Goal: Information Seeking & Learning: Learn about a topic

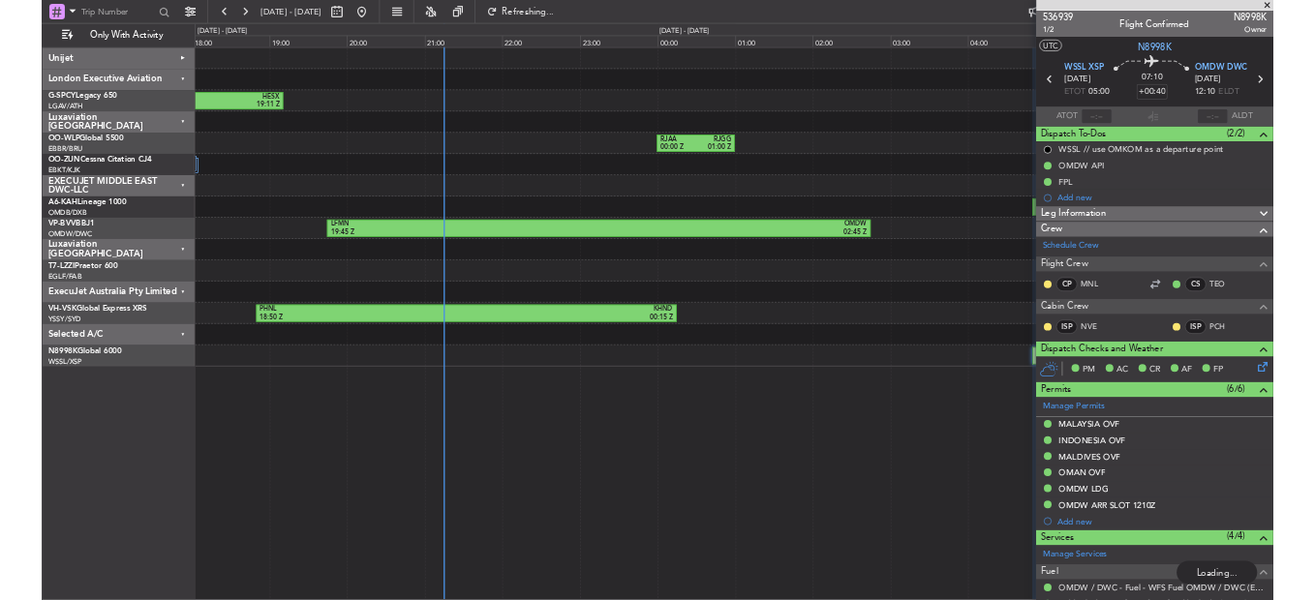
scroll to position [229, 0]
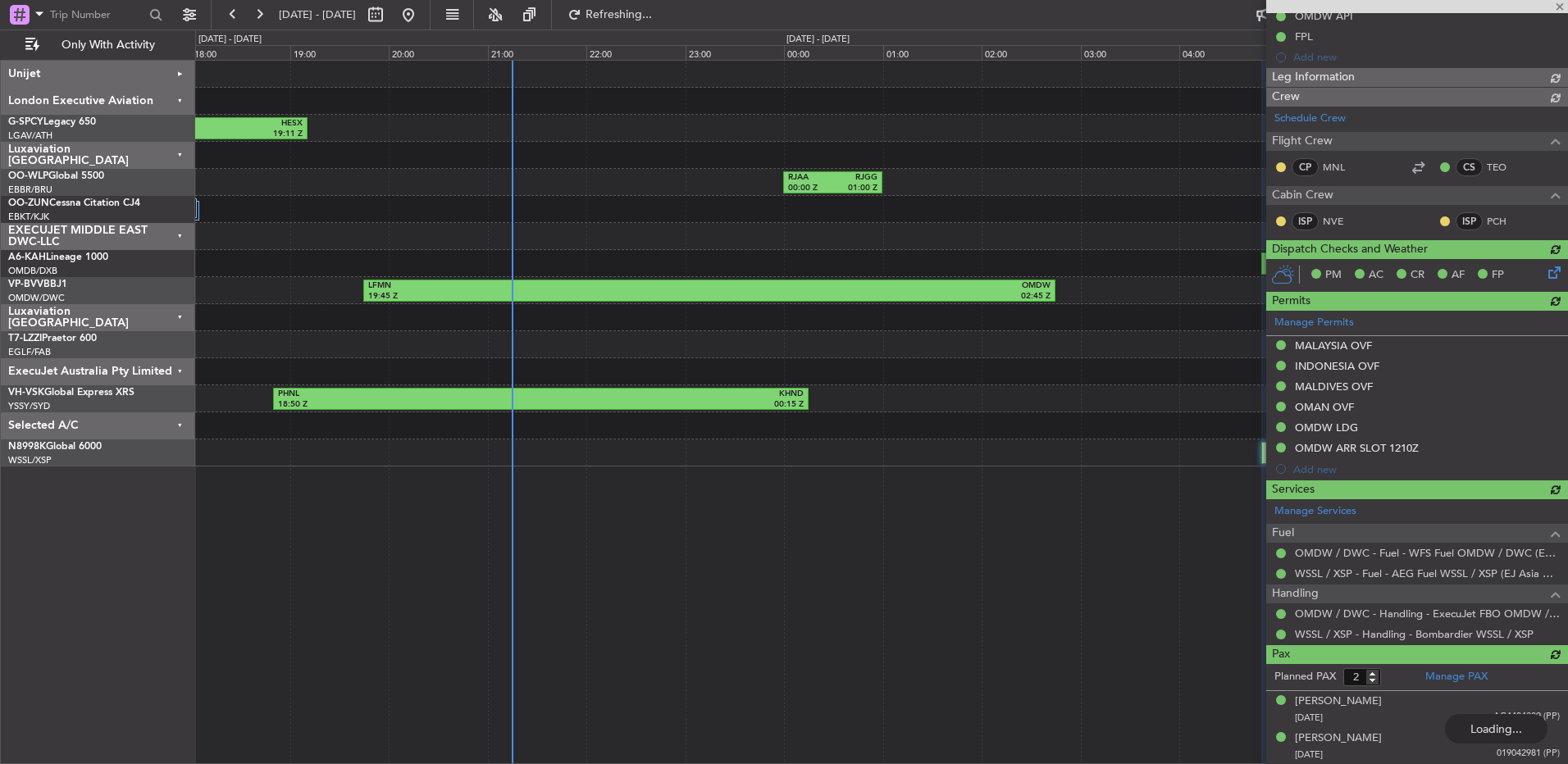
click at [1560, 4] on div at bounding box center [1417, 6] width 302 height 13
type input "[PERSON_NAME] (BTA)"
click at [1033, 488] on div "EDDF 15:06 Z HESX 19:11 Z RJAA 00:00 Z RJGG 01:00 Z 2 Flight Legs LFMT 08:30 Z …" at bounding box center [881, 412] width 1373 height 705
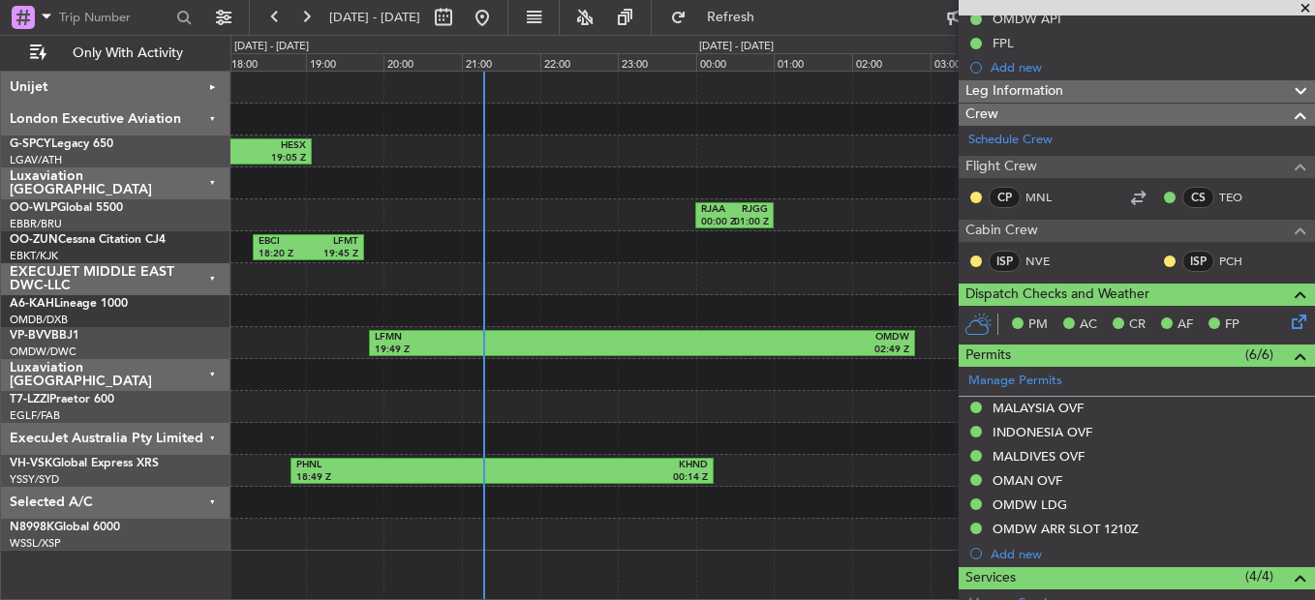
click at [625, 228] on div "RJAA 00:00 Z RJGG 01:00 Z" at bounding box center [771, 215] width 1083 height 32
click at [1305, 4] on span at bounding box center [1304, 8] width 19 height 17
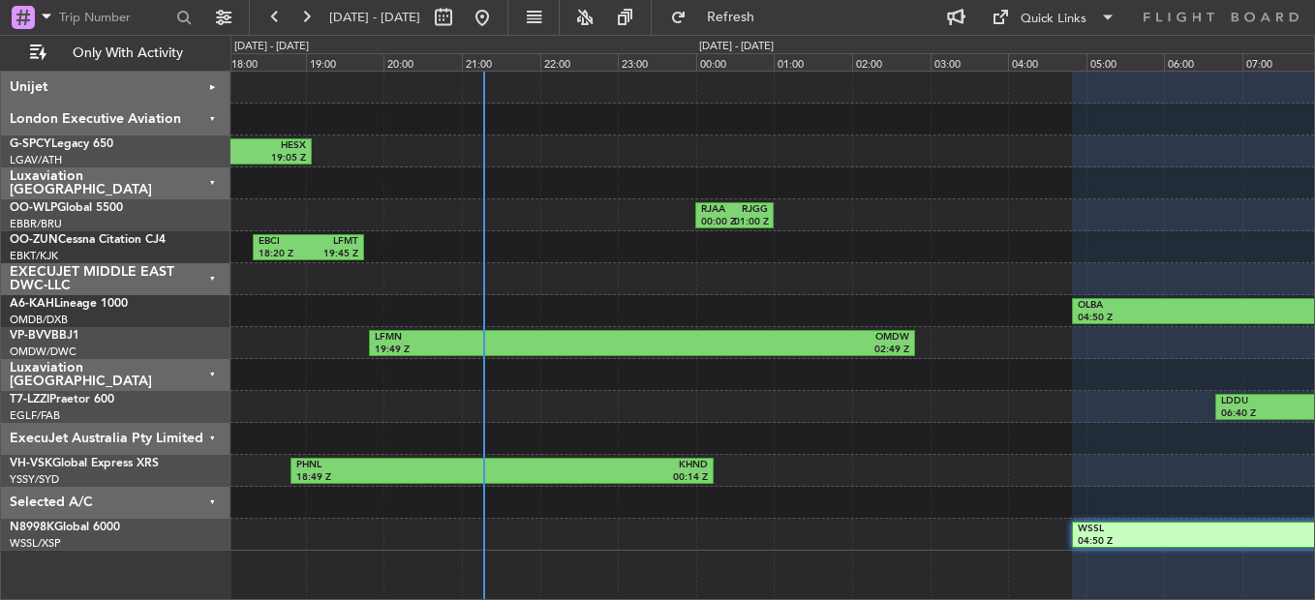
type input "0"
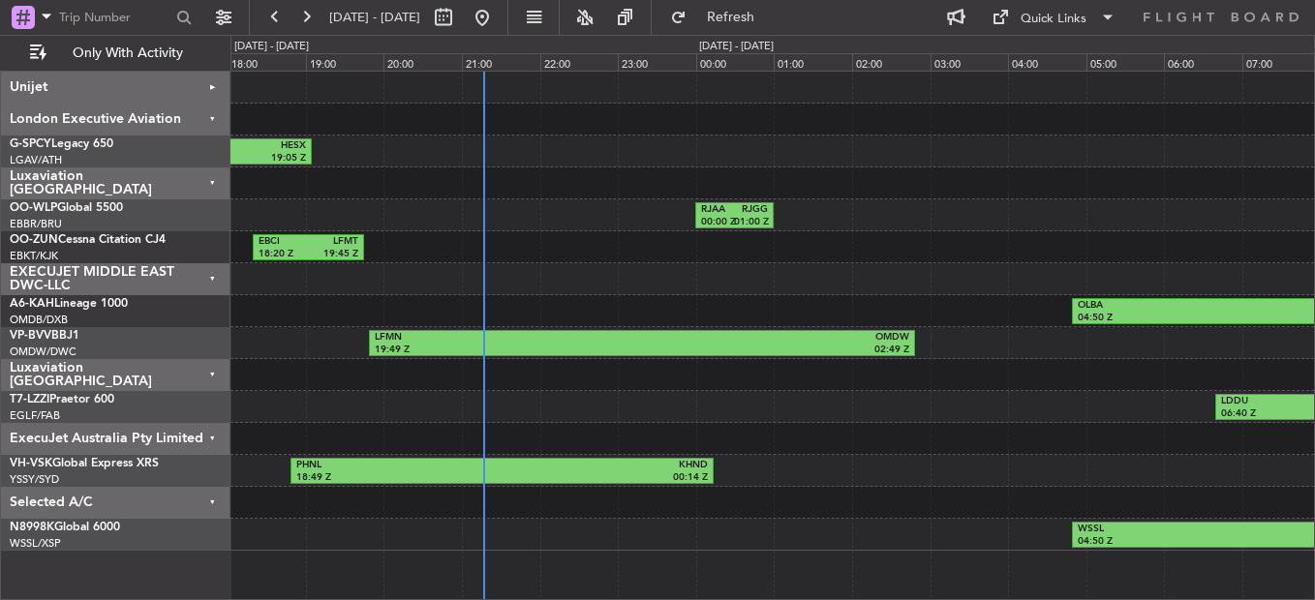
click at [185, 126] on div "London Executive Aviation" at bounding box center [115, 120] width 229 height 32
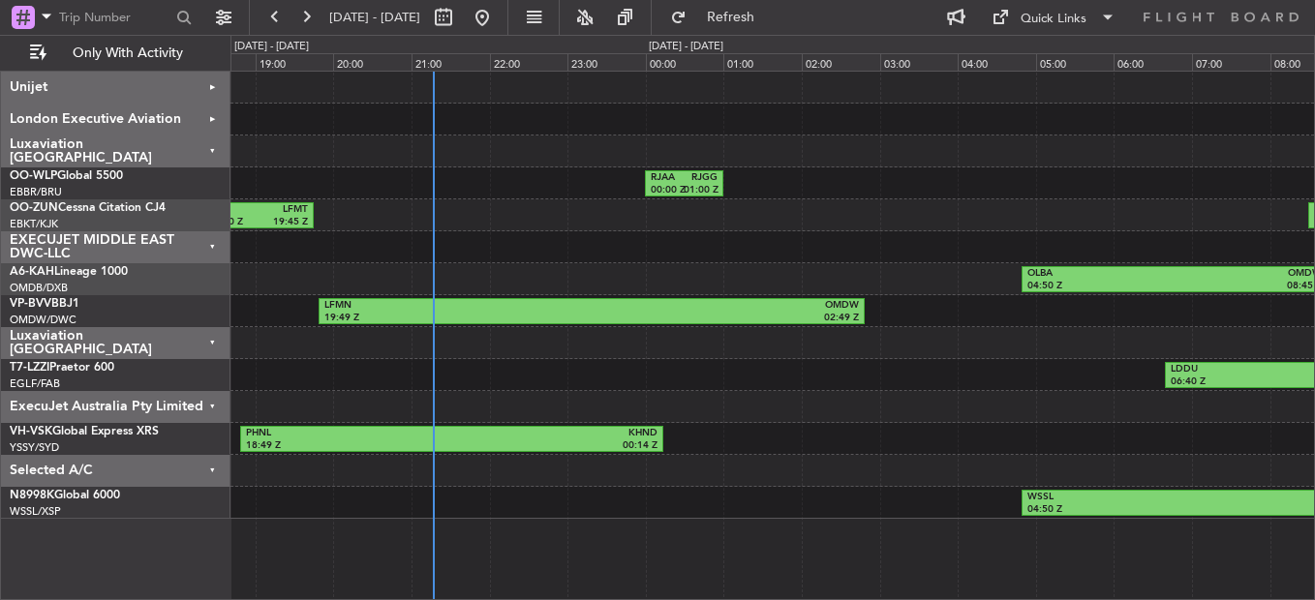
click at [478, 213] on div "EBCI 18:20 Z LFMT 19:45 Z LFMT 08:30 Z LFSN 09:40 Z EGPE 14:55 Z EBCI 16:35 Z" at bounding box center [771, 215] width 1083 height 32
